Goal: Task Accomplishment & Management: Manage account settings

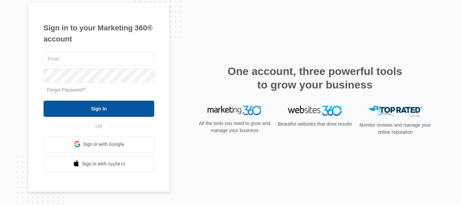
type input "[EMAIL_ADDRESS][DOMAIN_NAME]"
click at [89, 111] on input "Sign In" at bounding box center [99, 109] width 111 height 16
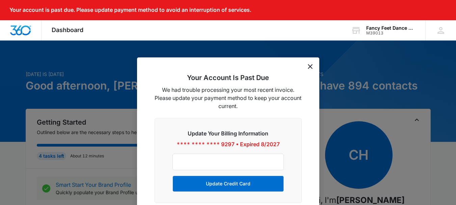
click at [310, 67] on icon "dismiss this dialog" at bounding box center [310, 66] width 5 height 5
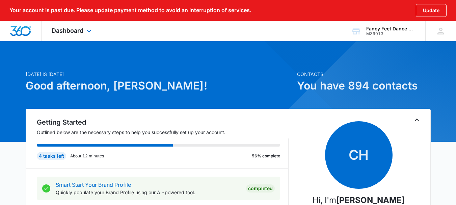
click at [84, 32] on div "Dashboard Apps Reputation Websites Forms CRM Email Social Shop Payments POS Con…" at bounding box center [73, 31] width 62 height 20
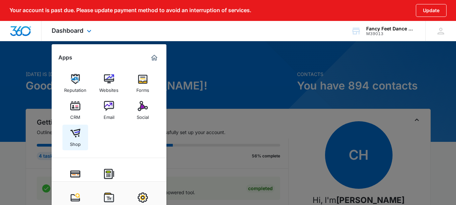
click at [73, 130] on img at bounding box center [75, 133] width 10 height 10
